Goal: Task Accomplishment & Management: Use online tool/utility

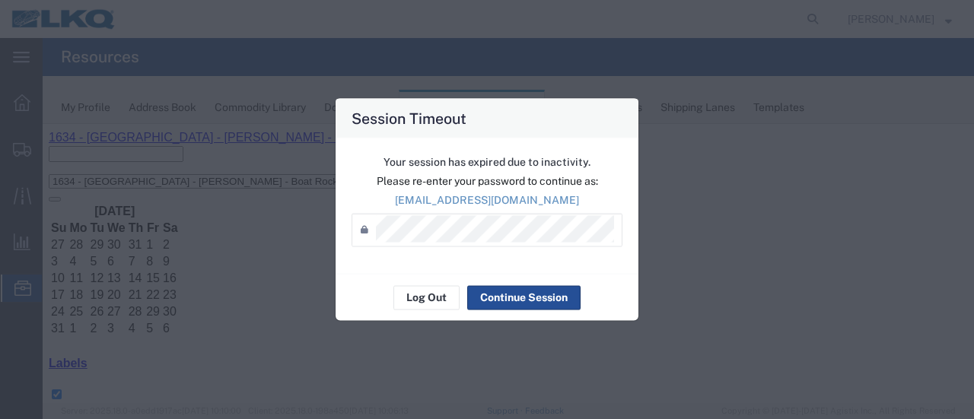
scroll to position [76, 0]
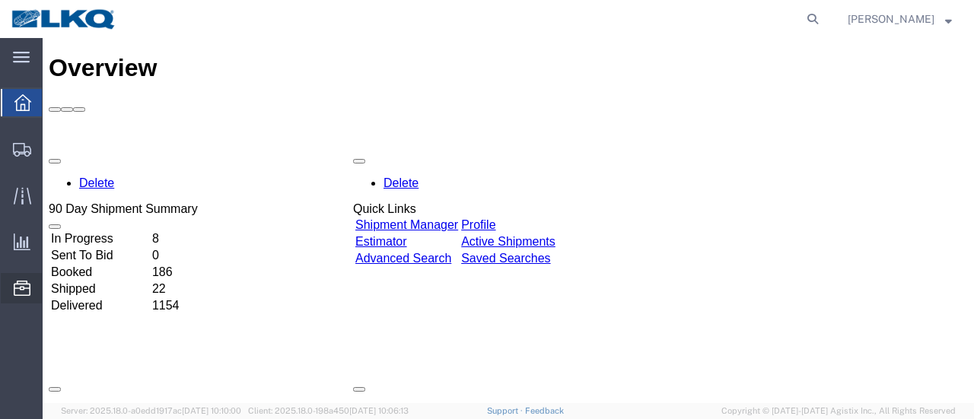
click at [0, 0] on span "Location Appointment" at bounding box center [0, 0] width 0 height 0
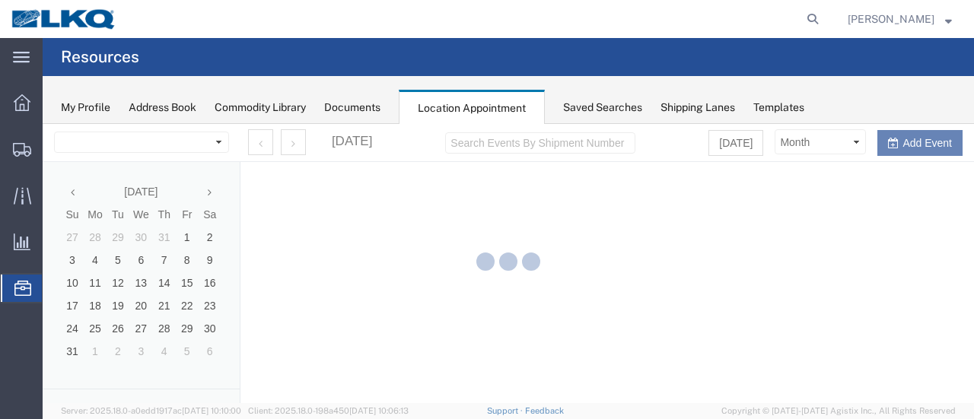
select select "28712"
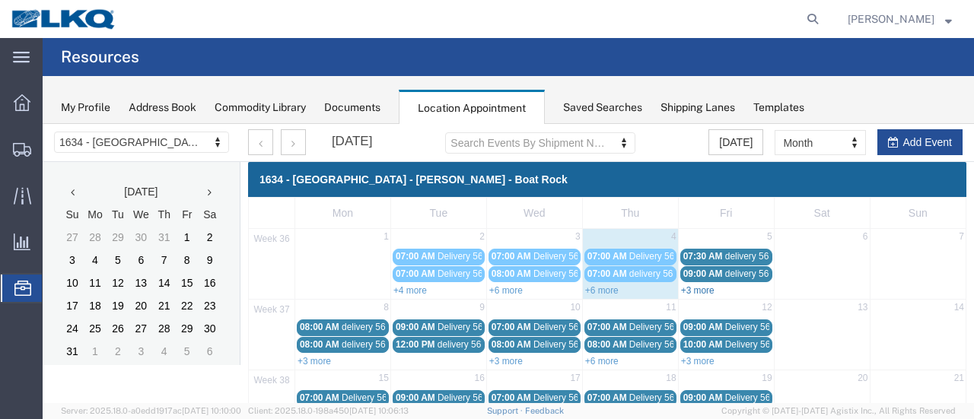
click at [703, 289] on link "+3 more" at bounding box center [697, 290] width 33 height 11
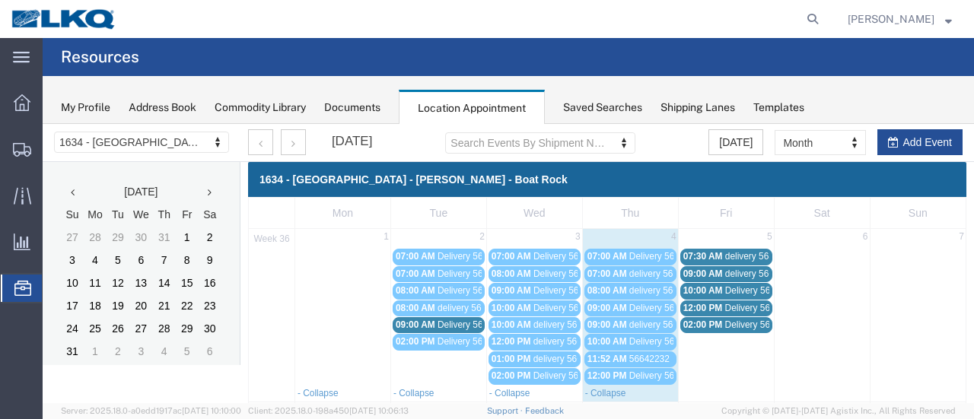
click at [700, 252] on span "07:30 AM" at bounding box center [704, 256] width 40 height 11
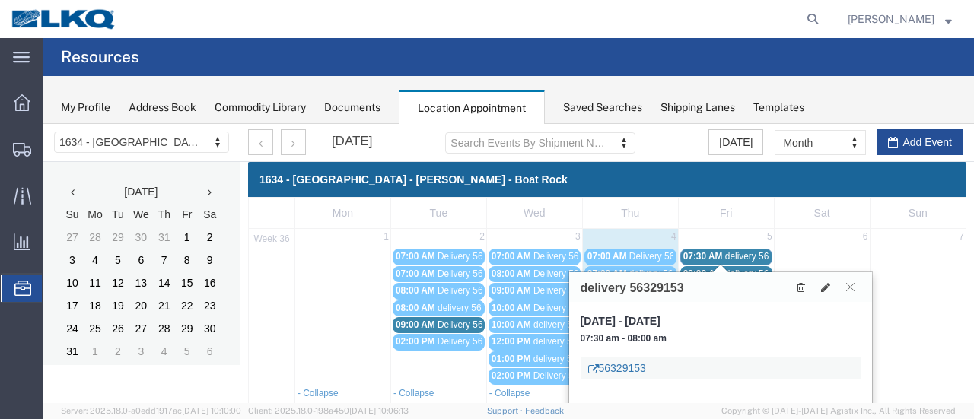
click at [628, 374] on link "56329153" at bounding box center [617, 368] width 58 height 15
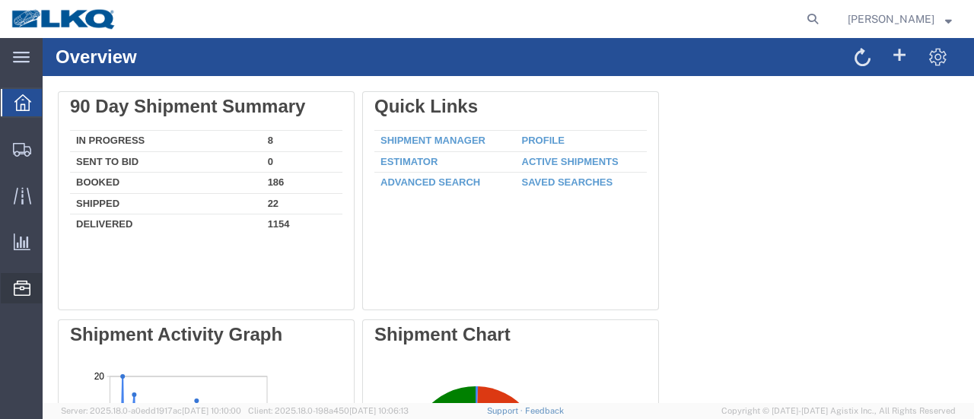
click at [0, 0] on span "Location Appointment" at bounding box center [0, 0] width 0 height 0
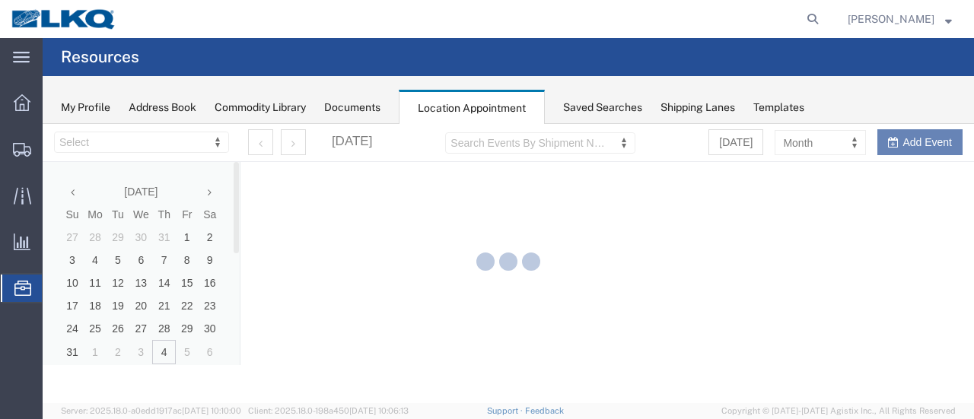
select select "28712"
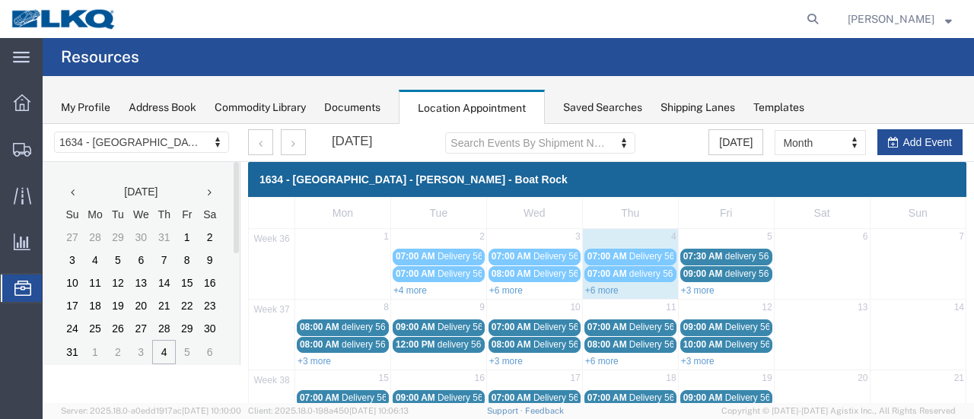
click at [711, 270] on span "09:00 AM" at bounding box center [704, 274] width 40 height 11
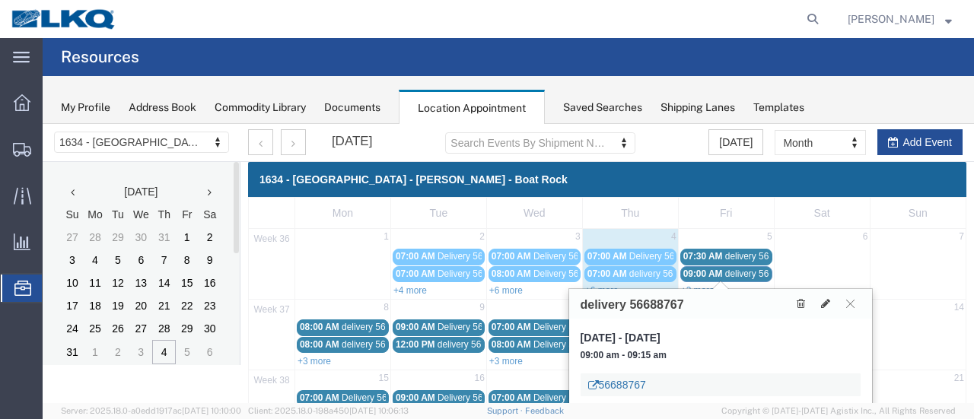
click at [606, 386] on link "56688767" at bounding box center [617, 385] width 58 height 15
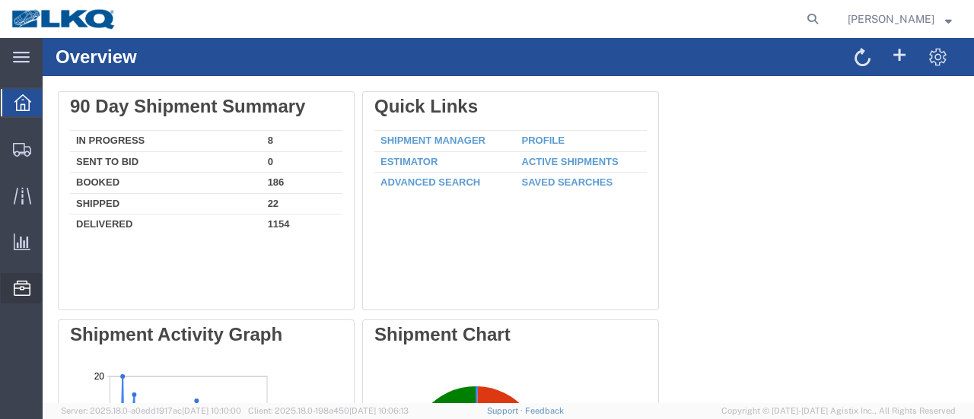
click at [0, 0] on span "Location Appointment" at bounding box center [0, 0] width 0 height 0
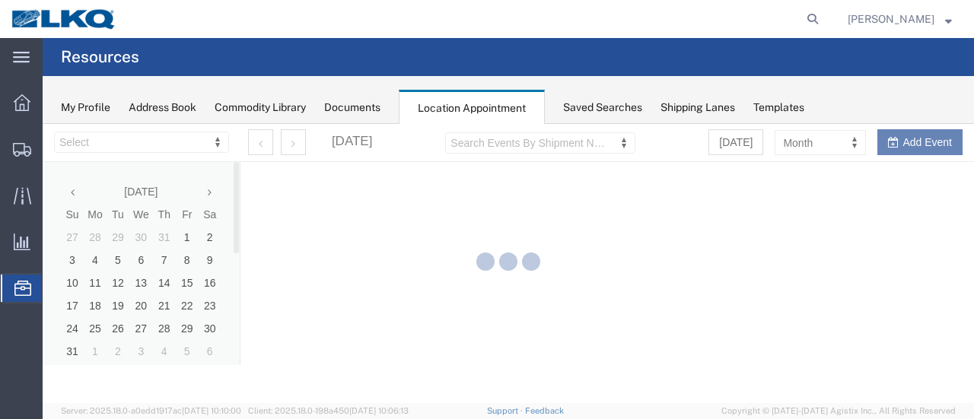
select select "28712"
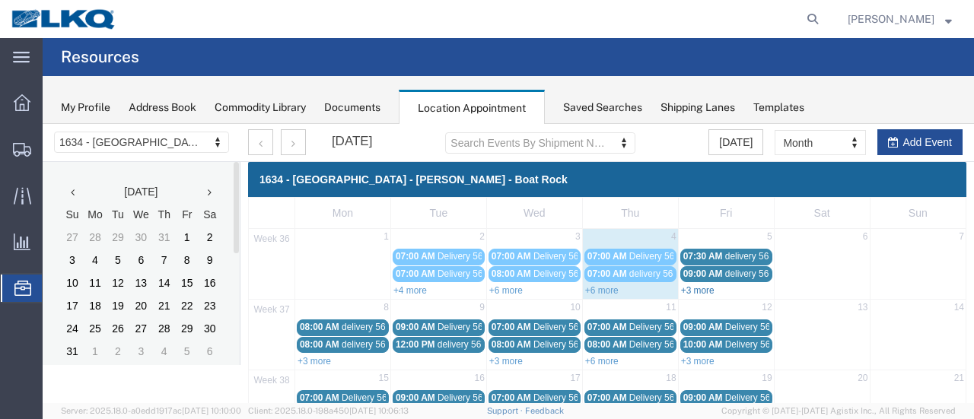
click at [703, 289] on link "+3 more" at bounding box center [697, 290] width 33 height 11
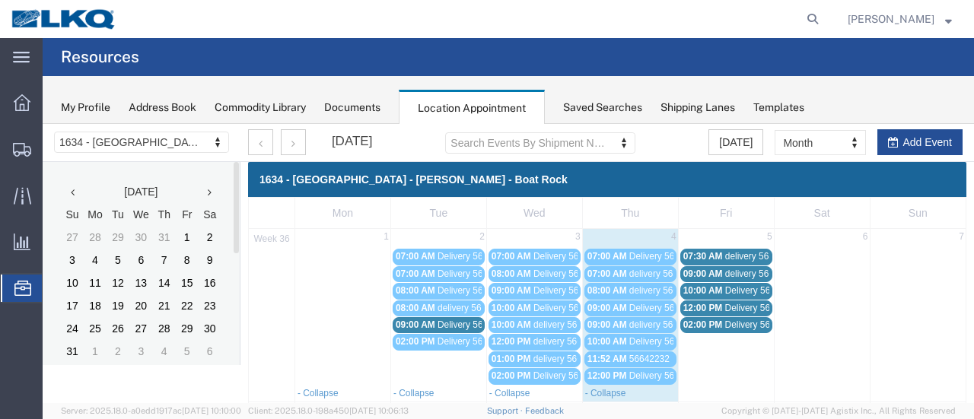
click at [719, 290] on div "10:00 AM Delivery 56342146" at bounding box center [727, 290] width 86 height 11
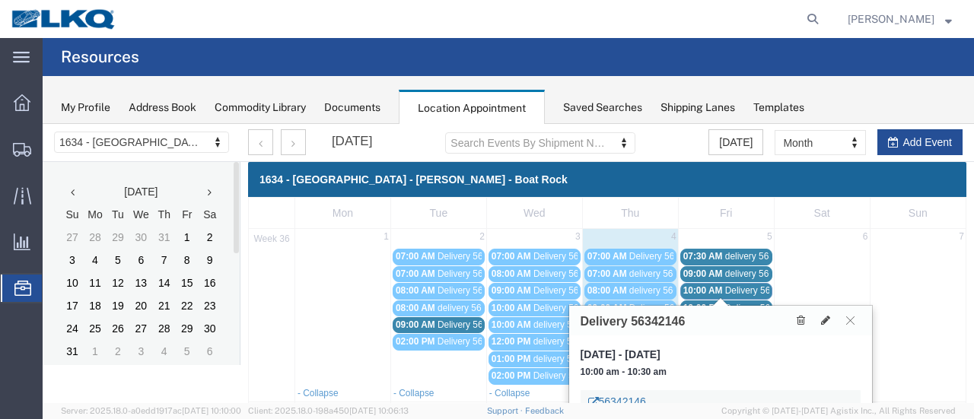
click at [636, 396] on link "56342146" at bounding box center [617, 401] width 58 height 15
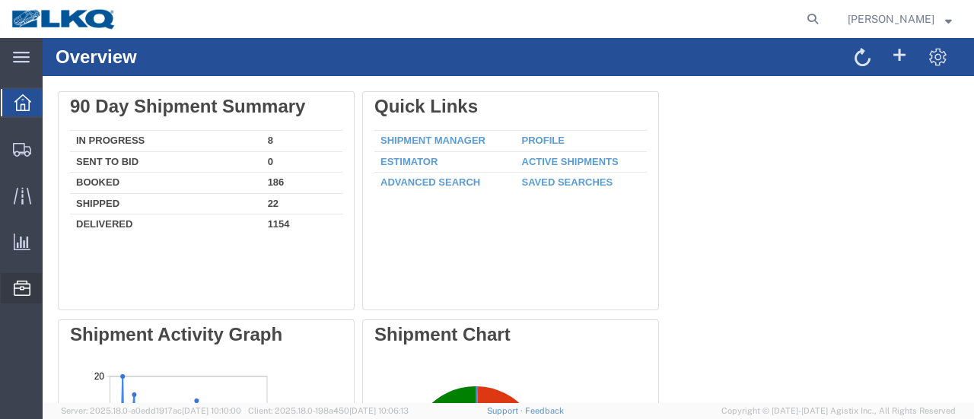
click at [0, 0] on span "Location Appointment" at bounding box center [0, 0] width 0 height 0
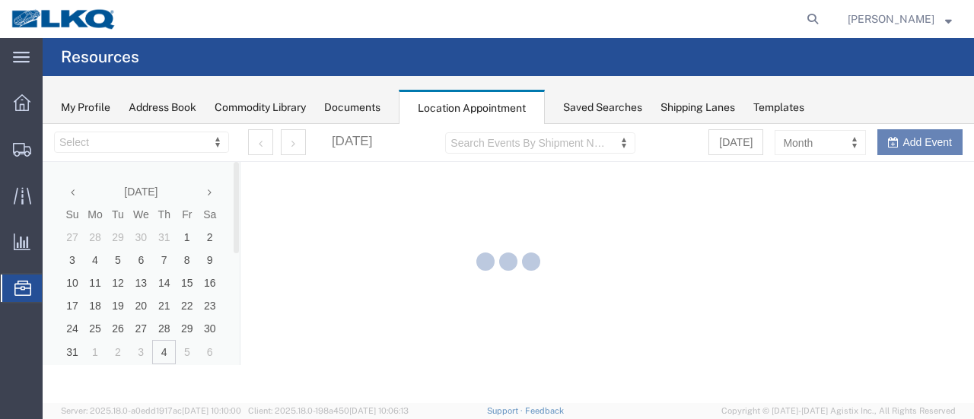
select select "28712"
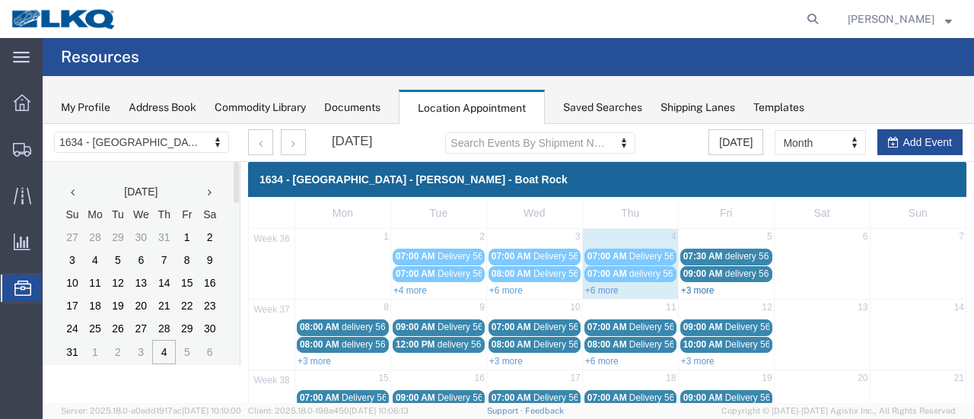
click at [702, 289] on link "+3 more" at bounding box center [697, 290] width 33 height 11
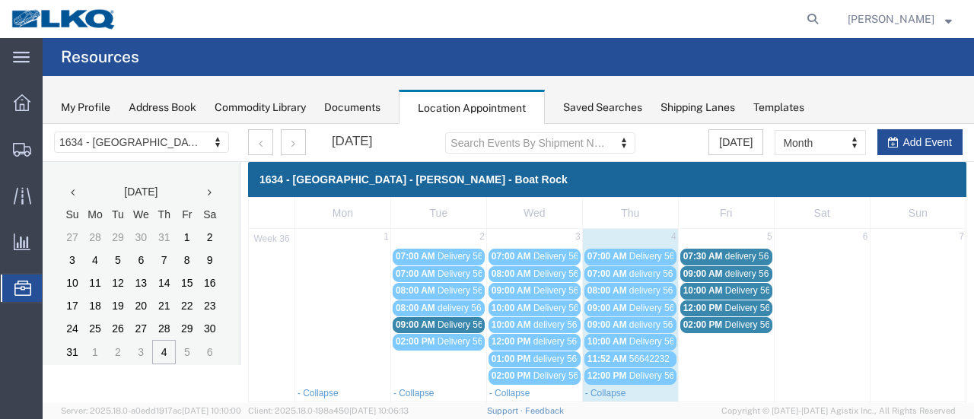
click at [708, 304] on span "12:00 PM" at bounding box center [704, 308] width 40 height 11
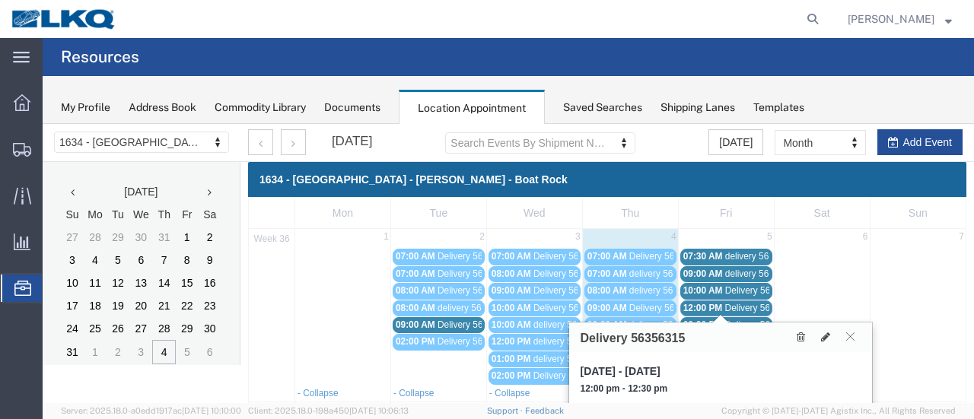
scroll to position [76, 0]
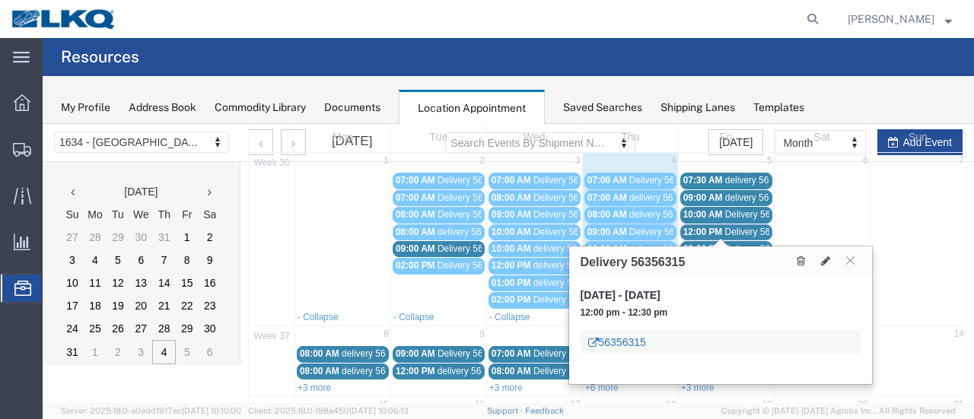
click at [624, 339] on link "56356315" at bounding box center [617, 342] width 58 height 15
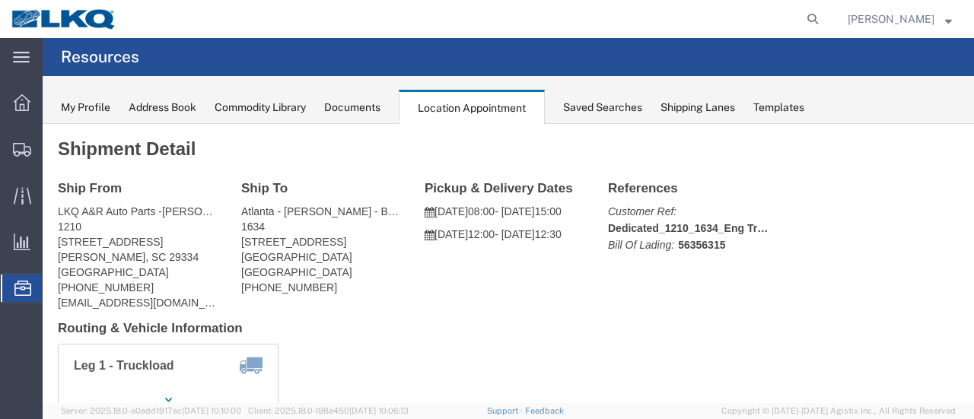
scroll to position [0, 0]
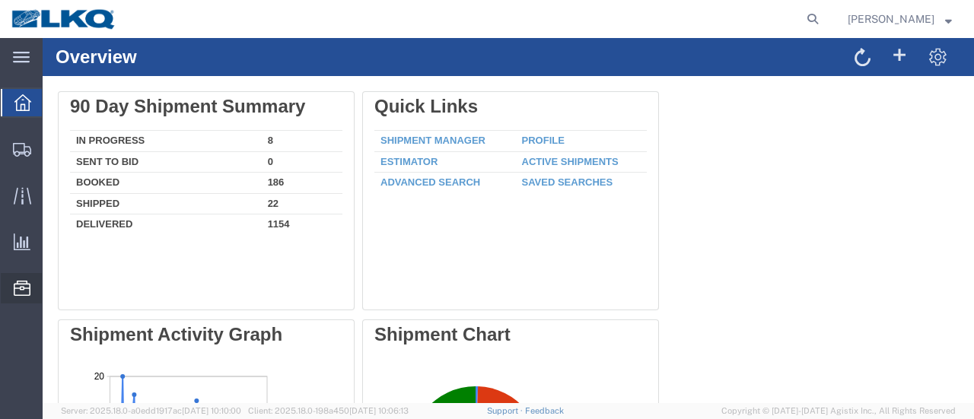
click at [0, 0] on span "Location Appointment" at bounding box center [0, 0] width 0 height 0
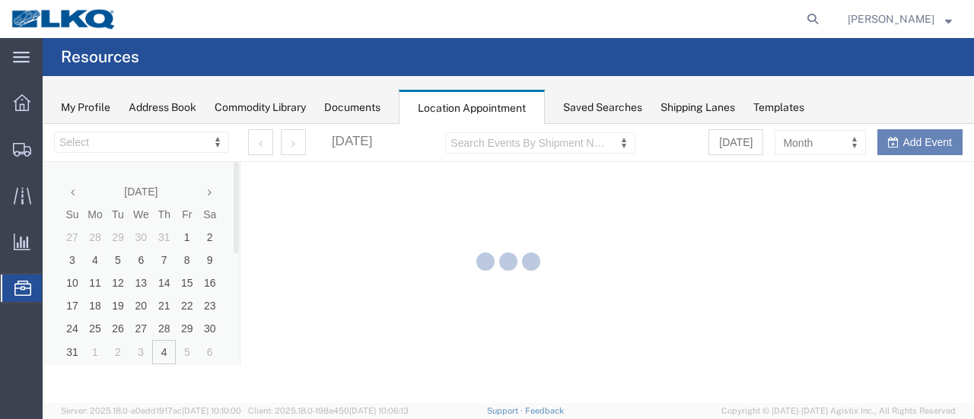
select select "28712"
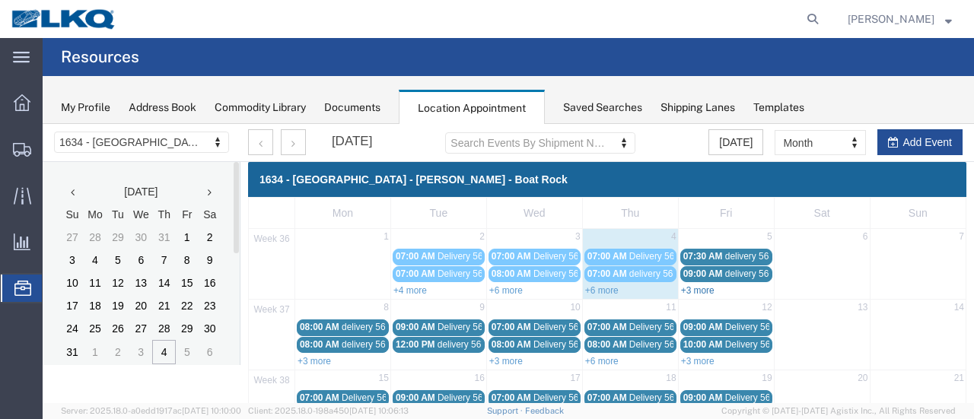
click at [696, 290] on link "+3 more" at bounding box center [697, 290] width 33 height 11
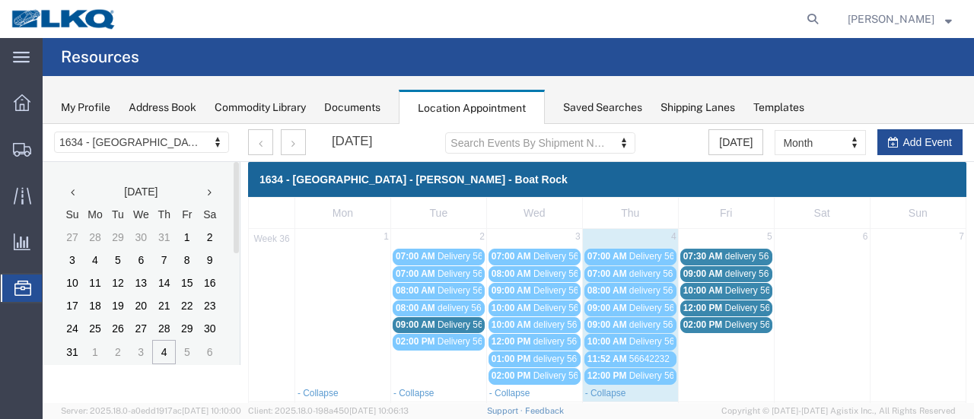
scroll to position [76, 0]
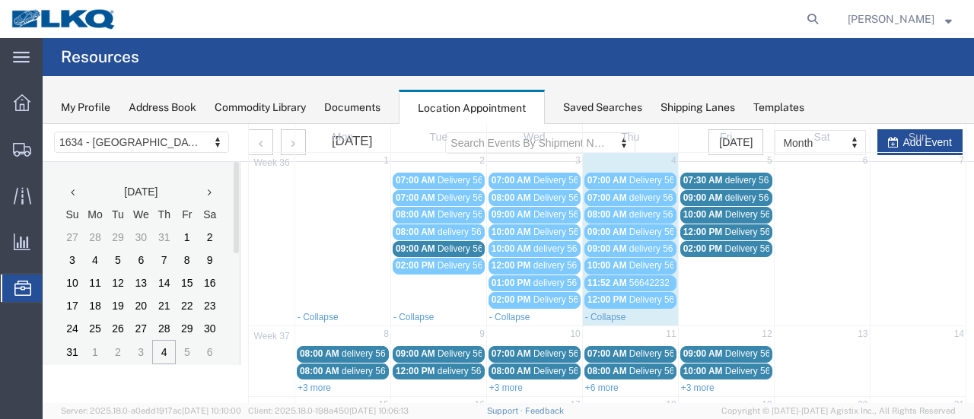
click at [717, 247] on div "02:00 PM Delivery 56684279" at bounding box center [727, 249] width 86 height 11
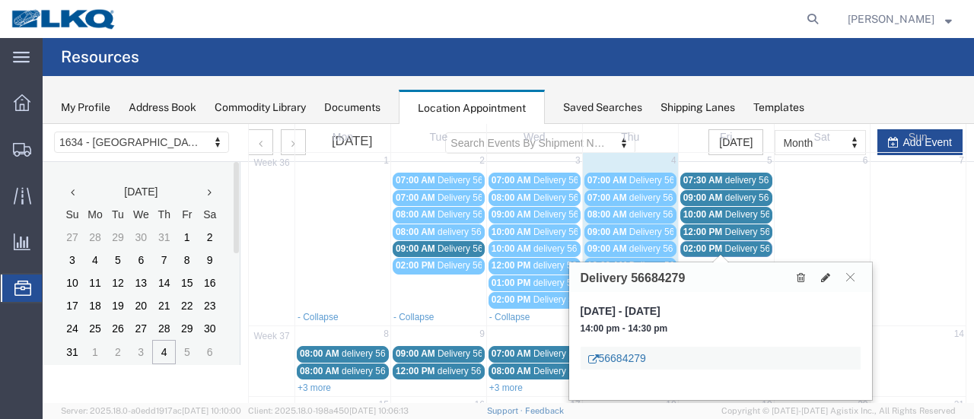
click at [633, 359] on link "56684279" at bounding box center [617, 358] width 58 height 15
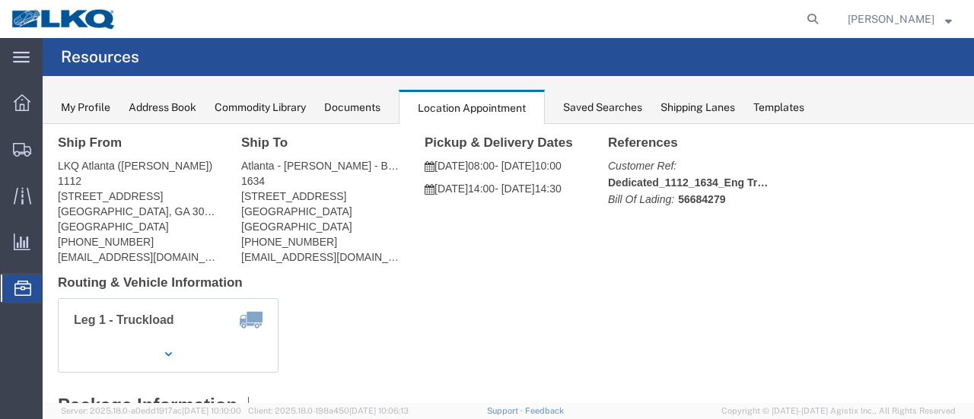
scroll to position [0, 0]
